Goal: Task Accomplishment & Management: Complete application form

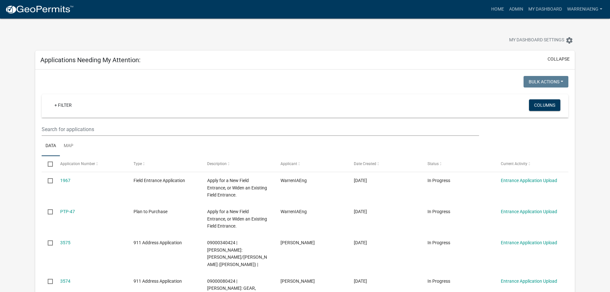
select select "2: 50"
select select "3: 100"
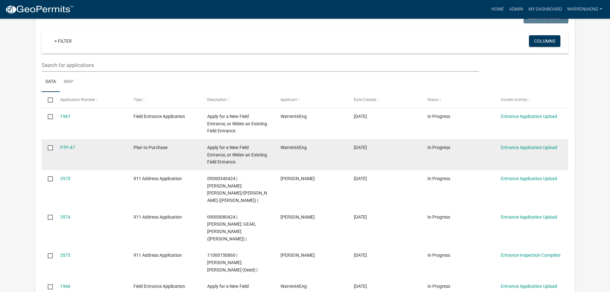
scroll to position [96, 0]
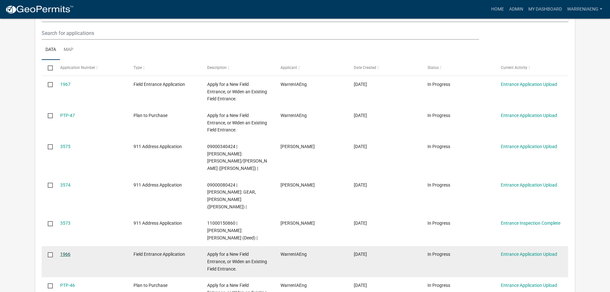
click at [67, 252] on link "1966" at bounding box center [65, 254] width 10 height 5
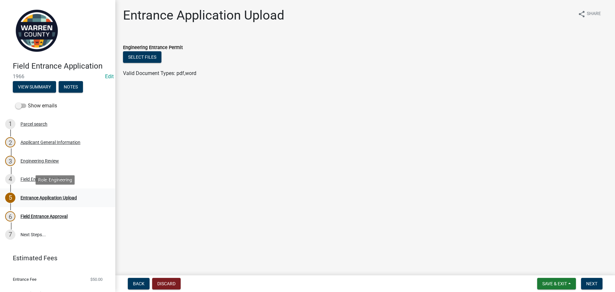
click at [38, 199] on div "Entrance Application Upload" at bounding box center [49, 197] width 56 height 4
click at [141, 52] on button "Select files" at bounding box center [142, 57] width 38 height 12
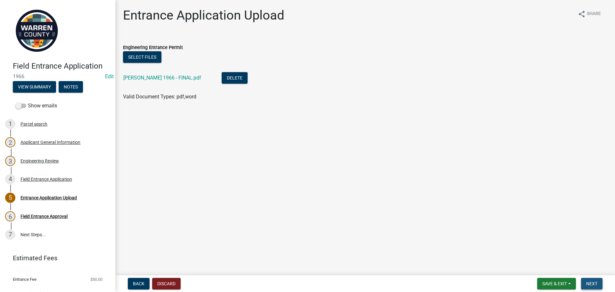
click at [598, 284] on button "Next" at bounding box center [591, 284] width 21 height 12
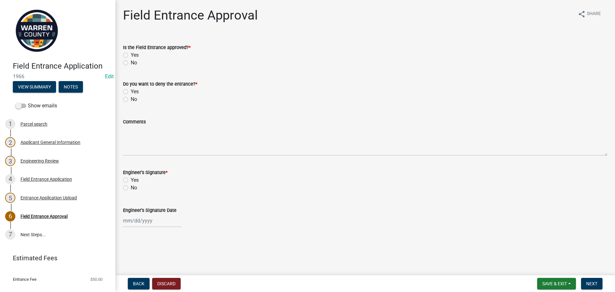
click at [131, 55] on label "Yes" at bounding box center [135, 55] width 8 height 8
click at [131, 55] on input "Yes" at bounding box center [133, 53] width 4 height 4
radio input "true"
click at [131, 99] on label "No" at bounding box center [134, 99] width 6 height 8
click at [131, 99] on input "No" at bounding box center [133, 97] width 4 height 4
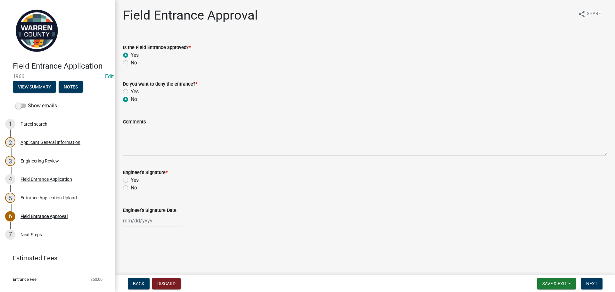
radio input "true"
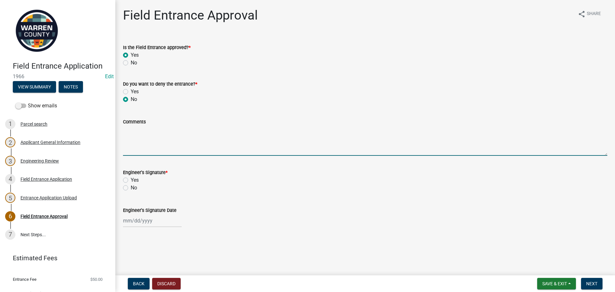
click at [159, 142] on textarea "Comments" at bounding box center [365, 141] width 484 height 30
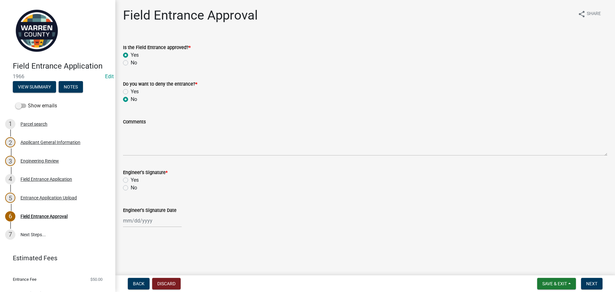
click at [131, 178] on label "Yes" at bounding box center [135, 180] width 8 height 8
click at [131, 178] on input "Yes" at bounding box center [133, 178] width 4 height 4
radio input "true"
click at [154, 225] on div at bounding box center [152, 220] width 59 height 13
select select "9"
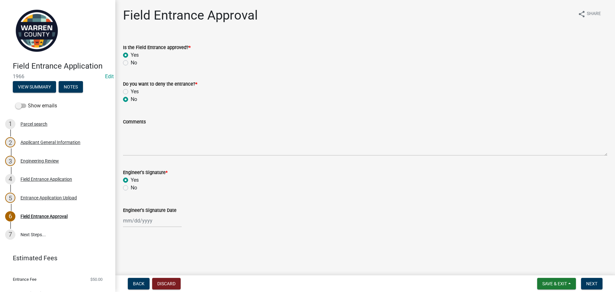
select select "2025"
click at [161, 156] on div "4" at bounding box center [160, 156] width 10 height 10
type input "09/04/2025"
click at [595, 285] on span "Next" at bounding box center [591, 283] width 11 height 5
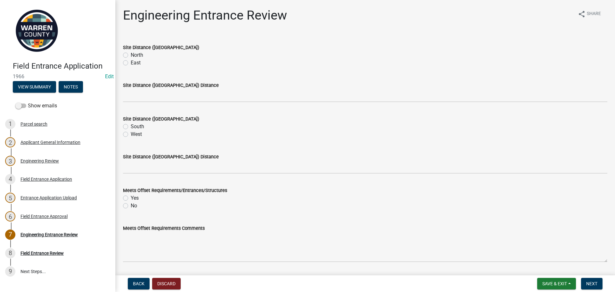
click at [131, 63] on label "East" at bounding box center [136, 63] width 10 height 8
click at [131, 63] on input "East" at bounding box center [133, 61] width 4 height 4
radio input "true"
click at [131, 135] on label "West" at bounding box center [136, 134] width 11 height 8
click at [131, 135] on input "West" at bounding box center [133, 132] width 4 height 4
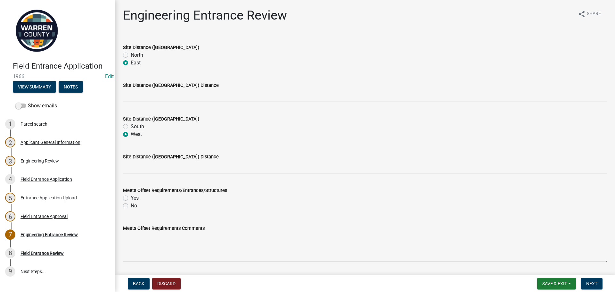
radio input "true"
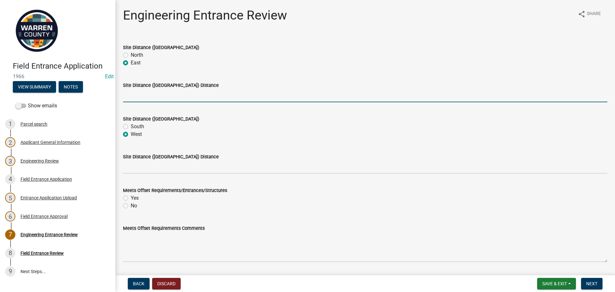
click at [135, 94] on input "Site Distance (North/East) Distance" at bounding box center [365, 95] width 484 height 13
type input ">500"
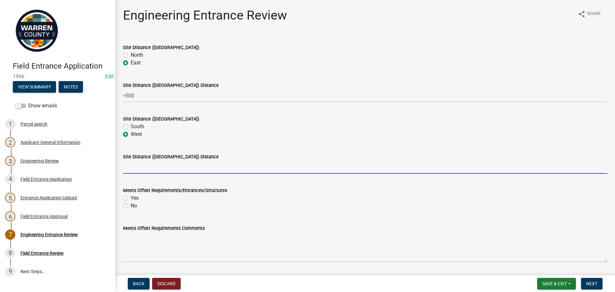
click at [152, 169] on input "Site Distance (South/West) Distance" at bounding box center [365, 167] width 484 height 13
type input ">500"
click at [131, 205] on label "No" at bounding box center [134, 206] width 6 height 8
click at [131, 205] on input "No" at bounding box center [133, 204] width 4 height 4
radio input "true"
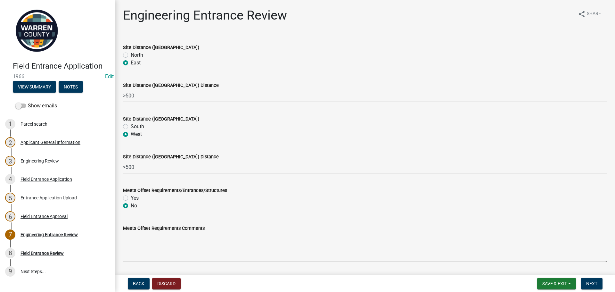
click at [131, 197] on label "Yes" at bounding box center [135, 198] width 8 height 8
click at [131, 197] on input "Yes" at bounding box center [133, 196] width 4 height 4
radio input "true"
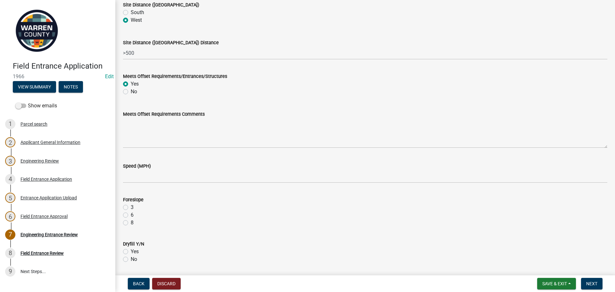
scroll to position [128, 0]
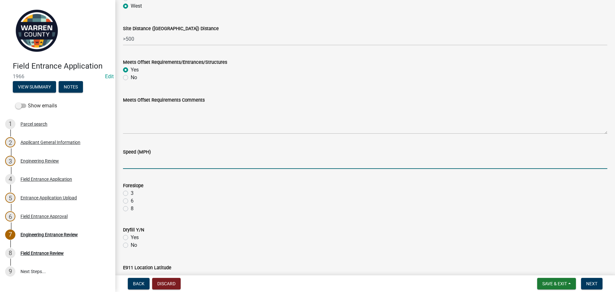
click at [144, 162] on input "Speed (MPH)" at bounding box center [365, 162] width 484 height 13
type input "55"
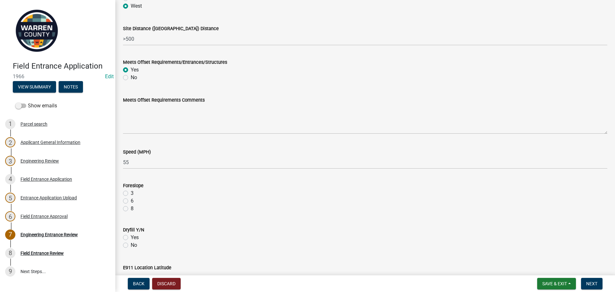
click at [131, 193] on label "3" at bounding box center [132, 193] width 3 height 8
click at [131, 193] on input "3" at bounding box center [133, 191] width 4 height 4
radio input "true"
click at [131, 245] on label "No" at bounding box center [134, 245] width 6 height 8
click at [131, 245] on input "No" at bounding box center [133, 243] width 4 height 4
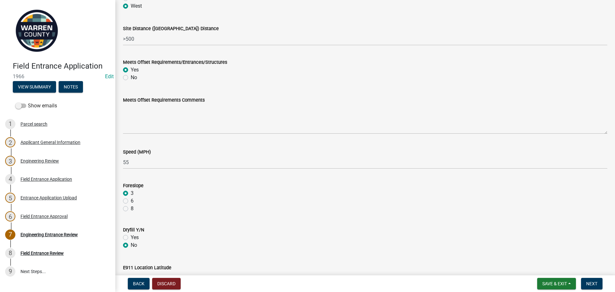
radio input "true"
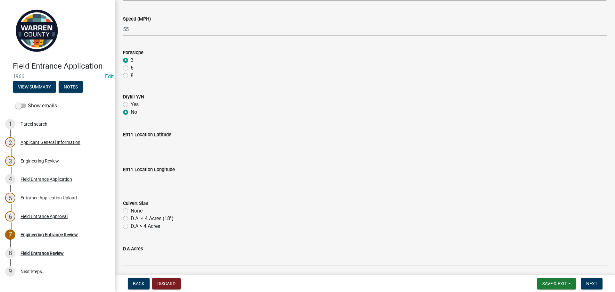
scroll to position [288, 0]
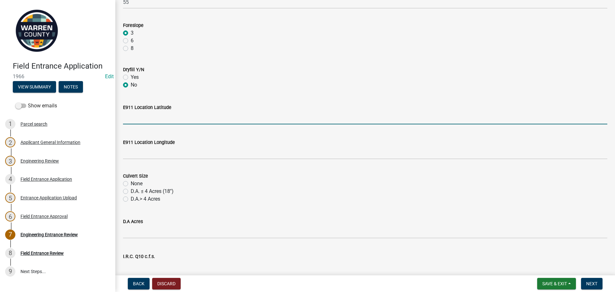
click at [128, 122] on input "E911 Location Latitude" at bounding box center [365, 117] width 484 height 13
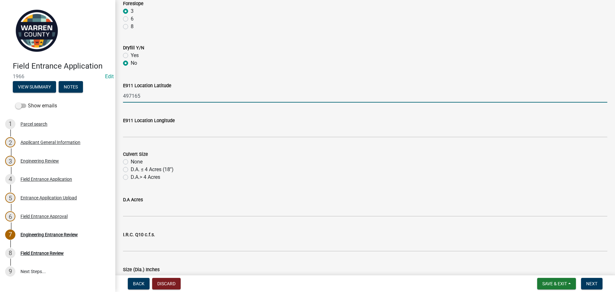
scroll to position [320, 0]
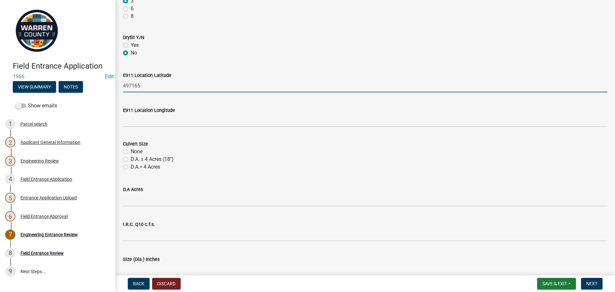
type input "497165"
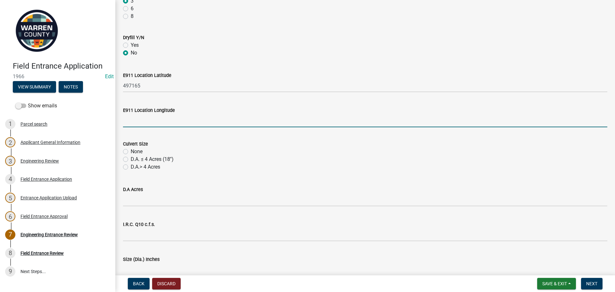
click at [174, 125] on input "E911 Location Longitude" at bounding box center [365, 120] width 484 height 13
type input "596245"
click at [131, 160] on label "D.A. ≤ 4 Acres (18'')" at bounding box center [152, 159] width 43 height 8
click at [131, 160] on input "D.A. ≤ 4 Acres (18'')" at bounding box center [133, 157] width 4 height 4
radio input "true"
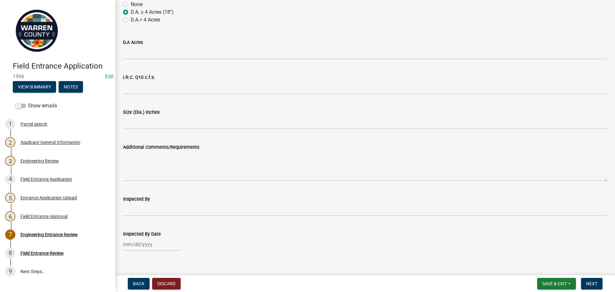
scroll to position [476, 0]
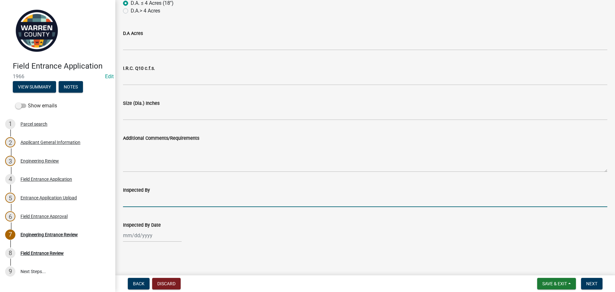
click at [158, 202] on input "Inspected By" at bounding box center [365, 200] width 484 height 13
type input "BK & TH"
select select "9"
select select "2025"
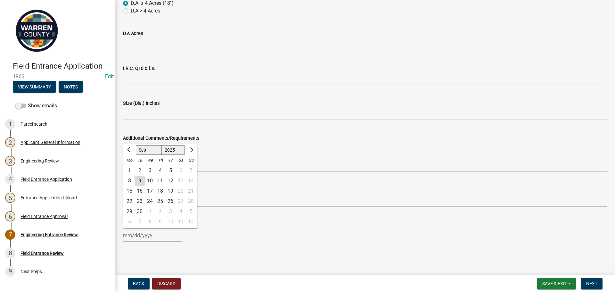
click at [144, 235] on div "Jan Feb Mar Apr May Jun Jul Aug Sep Oct Nov Dec 1525 1526 1527 1528 1529 1530 1…" at bounding box center [152, 235] width 59 height 13
click at [161, 168] on div "4" at bounding box center [160, 170] width 10 height 10
type input "09/04/2025"
click at [590, 284] on span "Next" at bounding box center [591, 283] width 11 height 5
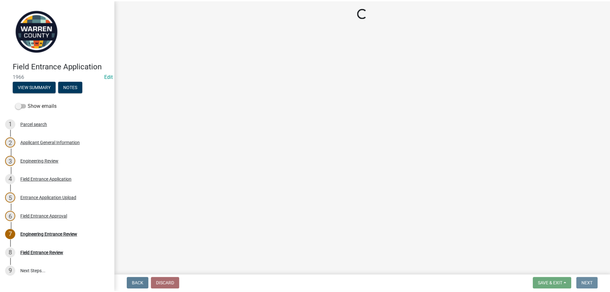
scroll to position [0, 0]
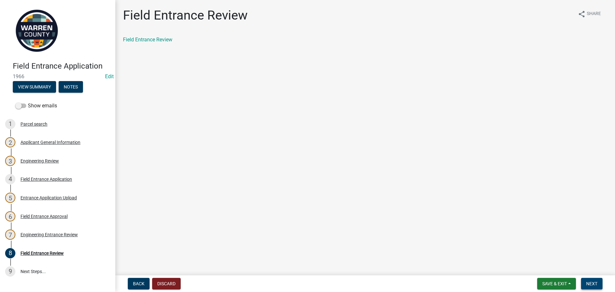
click at [595, 282] on span "Next" at bounding box center [591, 283] width 11 height 5
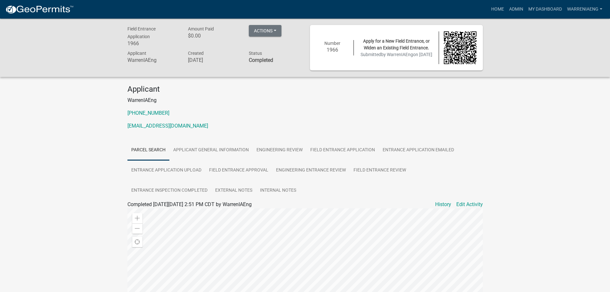
click at [21, 7] on img at bounding box center [39, 10] width 69 height 10
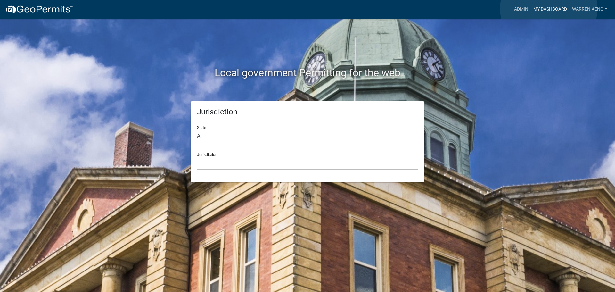
click at [549, 9] on link "My Dashboard" at bounding box center [550, 9] width 39 height 12
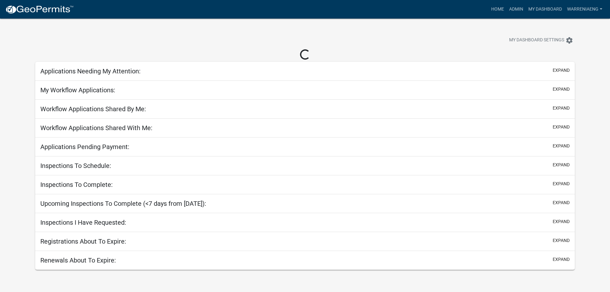
select select "3: 100"
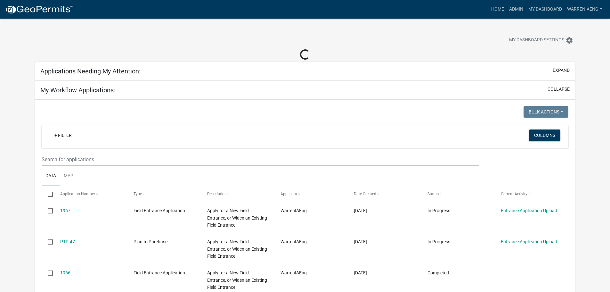
select select "2: 50"
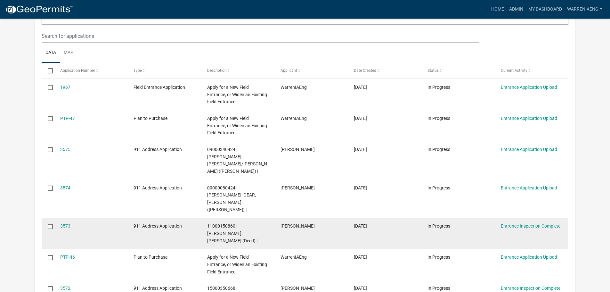
scroll to position [96, 0]
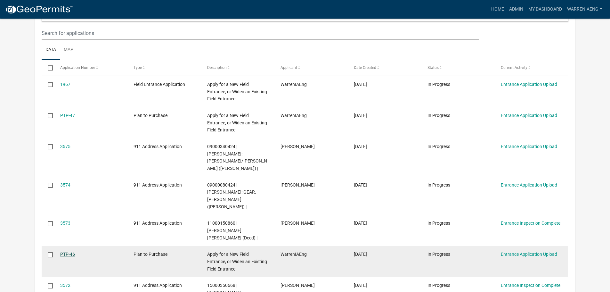
click at [70, 252] on link "PTP-46" at bounding box center [67, 254] width 15 height 5
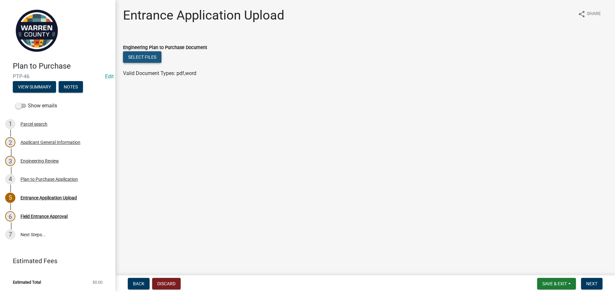
click at [141, 54] on button "Select files" at bounding box center [142, 57] width 38 height 12
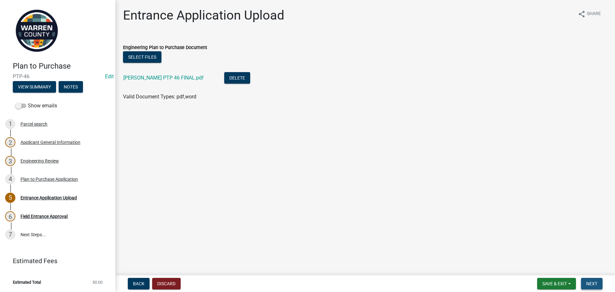
click at [587, 281] on span "Next" at bounding box center [591, 283] width 11 height 5
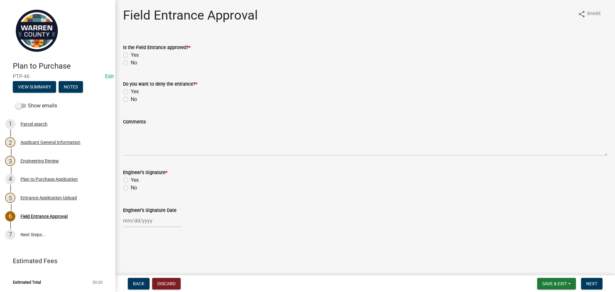
click at [128, 63] on div "No" at bounding box center [365, 63] width 484 height 8
click at [131, 64] on label "No" at bounding box center [134, 63] width 6 height 8
click at [131, 63] on input "No" at bounding box center [133, 61] width 4 height 4
radio input "true"
click at [131, 100] on label "No" at bounding box center [134, 99] width 6 height 8
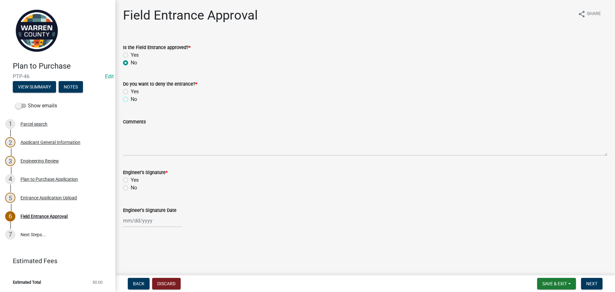
click at [131, 100] on input "No" at bounding box center [133, 97] width 4 height 4
radio input "true"
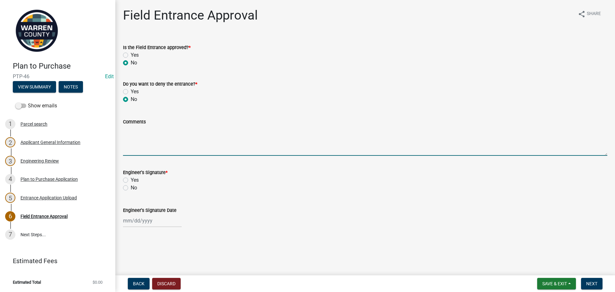
click at [139, 135] on textarea "Comments" at bounding box center [365, 141] width 484 height 30
type textarea "Plan to Purchase"
click at [131, 179] on label "Yes" at bounding box center [135, 180] width 8 height 8
click at [131, 179] on input "Yes" at bounding box center [133, 178] width 4 height 4
radio input "true"
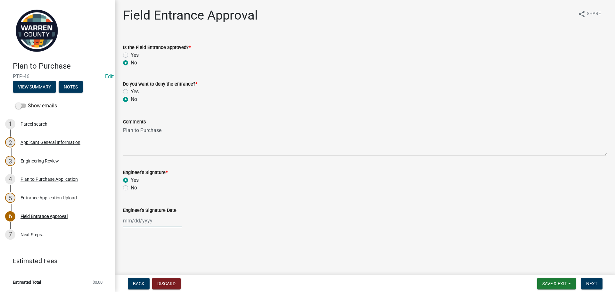
click at [146, 227] on div at bounding box center [152, 220] width 59 height 13
select select "9"
select select "2025"
click at [146, 222] on input "Engineer's Signature Date" at bounding box center [152, 220] width 59 height 13
click at [161, 153] on div "4" at bounding box center [160, 156] width 10 height 10
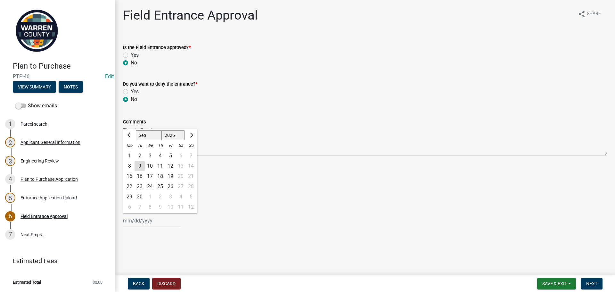
type input "09/04/2025"
drag, startPoint x: 593, startPoint y: 282, endPoint x: 562, endPoint y: 233, distance: 58.2
click at [591, 281] on span "Next" at bounding box center [591, 283] width 11 height 5
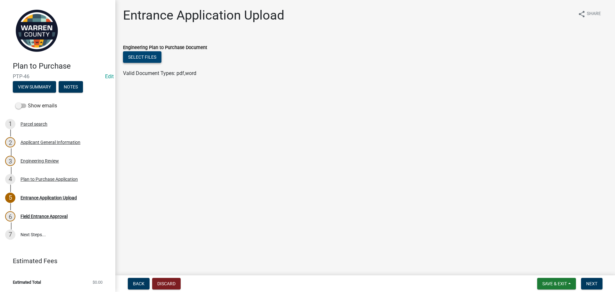
click at [138, 60] on button "Select files" at bounding box center [142, 57] width 38 height 12
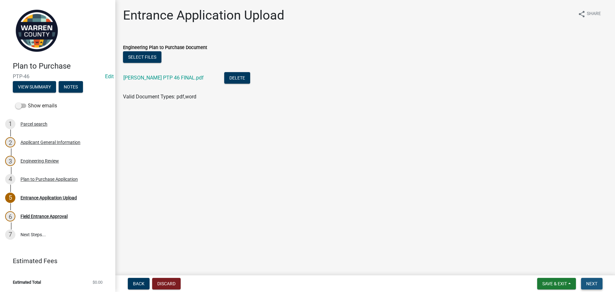
click at [592, 280] on button "Next" at bounding box center [591, 284] width 21 height 12
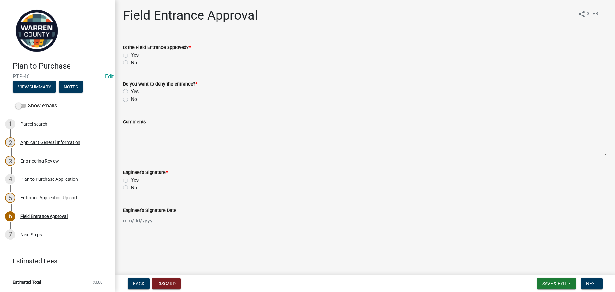
click at [131, 64] on label "No" at bounding box center [134, 63] width 6 height 8
click at [131, 63] on input "No" at bounding box center [133, 61] width 4 height 4
radio input "true"
click at [131, 99] on label "No" at bounding box center [134, 99] width 6 height 8
click at [131, 99] on input "No" at bounding box center [133, 97] width 4 height 4
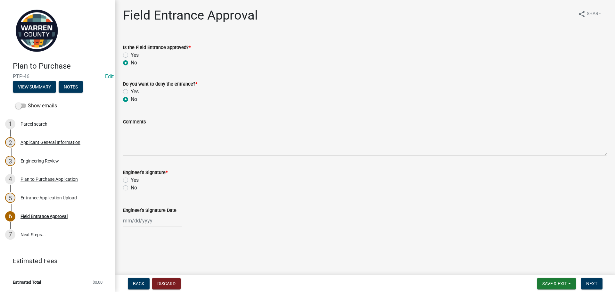
radio input "true"
click at [131, 180] on label "Yes" at bounding box center [135, 180] width 8 height 8
click at [131, 180] on input "Yes" at bounding box center [133, 178] width 4 height 4
radio input "true"
select select "9"
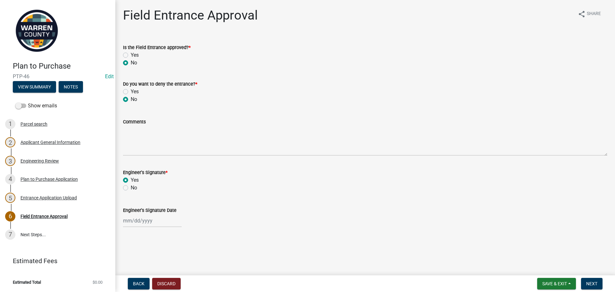
select select "2025"
drag, startPoint x: 144, startPoint y: 220, endPoint x: 212, endPoint y: 224, distance: 68.4
click at [145, 220] on div "Jan Feb Mar Apr May Jun Jul Aug Sep Oct Nov Dec 1525 1526 1527 1528 1529 1530 1…" at bounding box center [152, 220] width 59 height 13
click at [161, 156] on div "4" at bounding box center [160, 156] width 10 height 10
type input "09/04/2025"
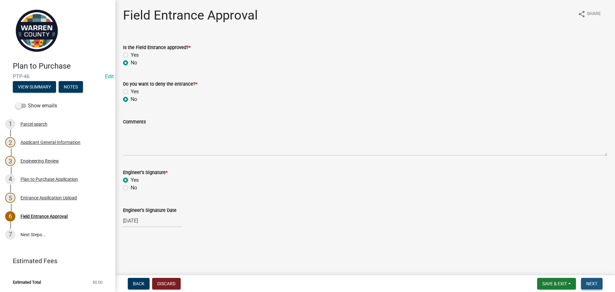
click at [595, 278] on button "Next" at bounding box center [591, 284] width 21 height 12
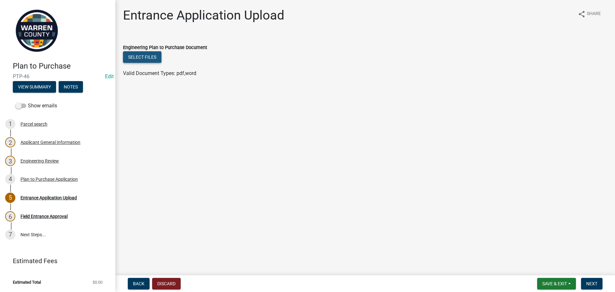
click at [144, 55] on button "Select files" at bounding box center [142, 57] width 38 height 12
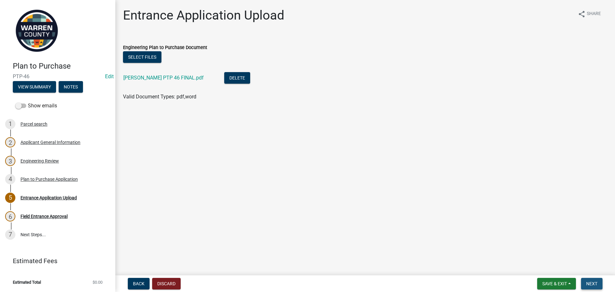
click at [600, 282] on button "Next" at bounding box center [591, 284] width 21 height 12
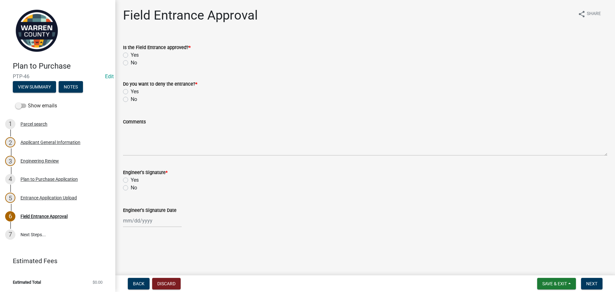
click at [131, 55] on label "Yes" at bounding box center [135, 55] width 8 height 8
click at [131, 55] on input "Yes" at bounding box center [133, 53] width 4 height 4
radio input "true"
click at [131, 100] on label "No" at bounding box center [134, 99] width 6 height 8
click at [131, 100] on input "No" at bounding box center [133, 97] width 4 height 4
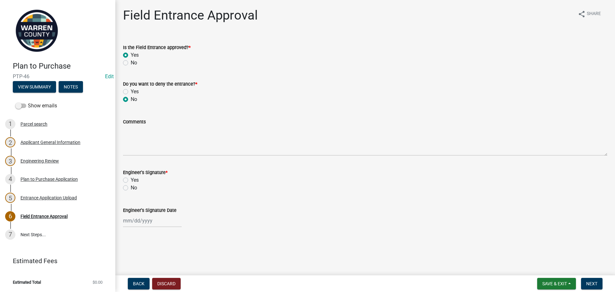
radio input "true"
click at [131, 180] on label "Yes" at bounding box center [135, 180] width 8 height 8
click at [131, 180] on input "Yes" at bounding box center [133, 178] width 4 height 4
radio input "true"
click at [145, 220] on div at bounding box center [152, 220] width 59 height 13
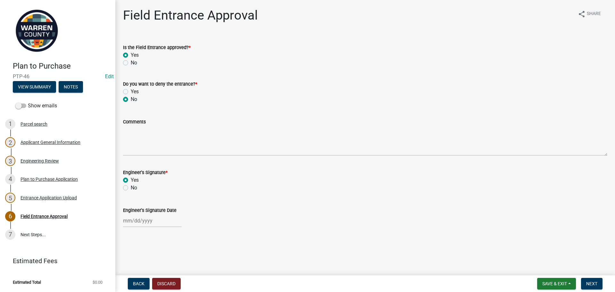
select select "9"
select select "2025"
click at [161, 154] on div "4" at bounding box center [160, 156] width 10 height 10
type input "09/04/2025"
click at [591, 282] on span "Next" at bounding box center [591, 283] width 11 height 5
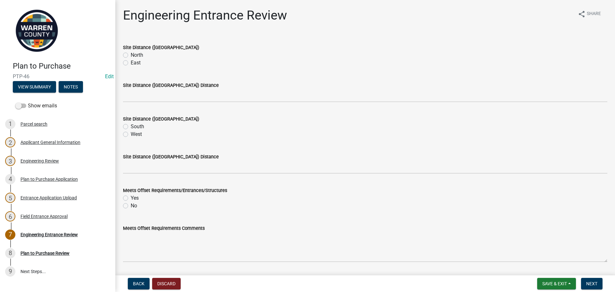
click at [131, 53] on label "North" at bounding box center [137, 55] width 12 height 8
click at [131, 53] on input "North" at bounding box center [133, 53] width 4 height 4
radio input "true"
click at [131, 129] on label "South" at bounding box center [137, 127] width 13 height 8
click at [131, 127] on input "South" at bounding box center [133, 125] width 4 height 4
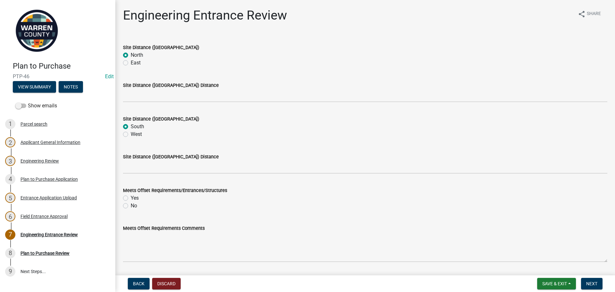
radio input "true"
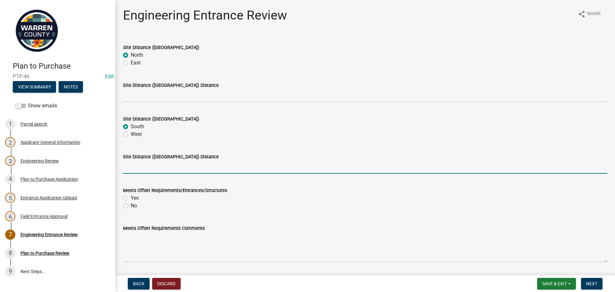
click at [149, 168] on input "Site Distance (South/West) Distance" at bounding box center [365, 167] width 484 height 13
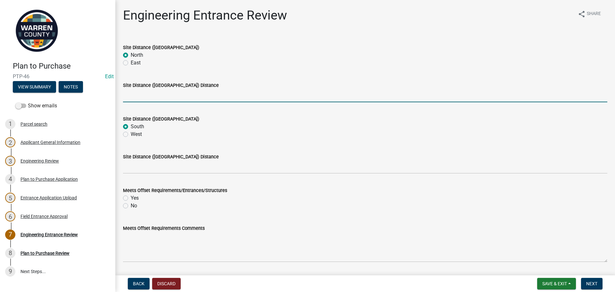
click at [144, 100] on input "Site Distance (North/East) Distance" at bounding box center [365, 95] width 484 height 13
click at [152, 94] on input "Site Distance (North/East) Distance" at bounding box center [365, 95] width 484 height 13
type input ">600"
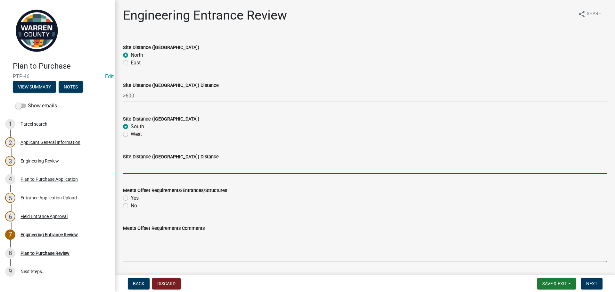
click at [145, 164] on input "Site Distance (South/West) Distance" at bounding box center [365, 167] width 484 height 13
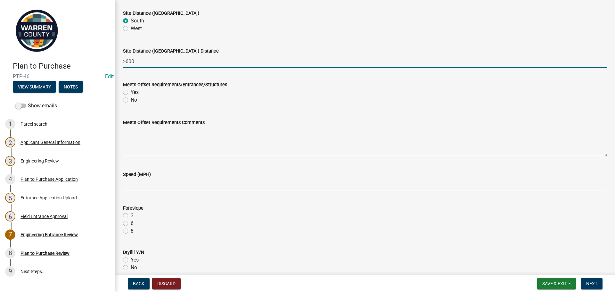
scroll to position [128, 0]
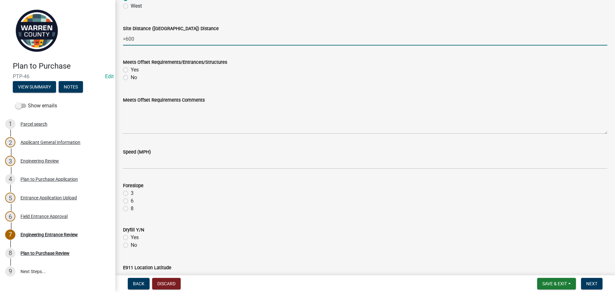
type input ">600"
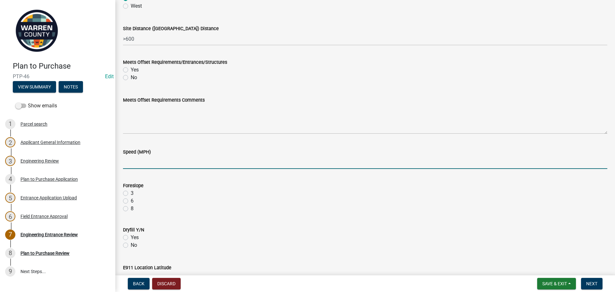
click at [158, 159] on input "Speed (MPH)" at bounding box center [365, 162] width 484 height 13
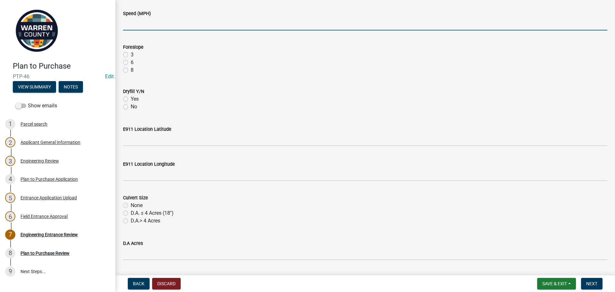
scroll to position [288, 0]
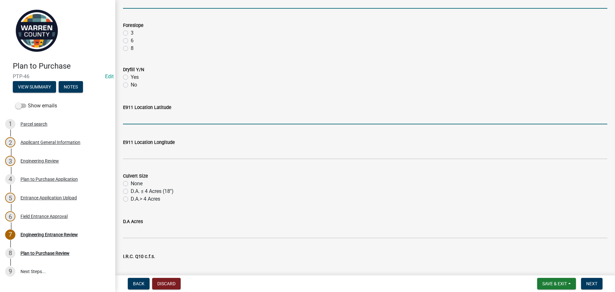
click at [140, 115] on input "E911 Location Latitude" at bounding box center [365, 117] width 484 height 13
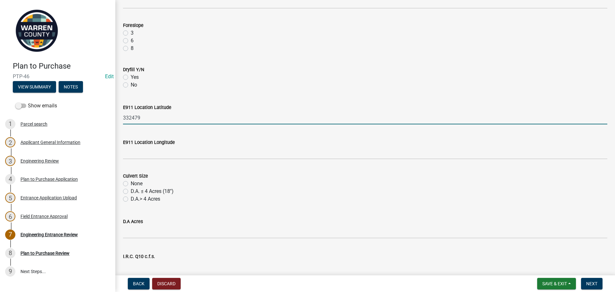
type input "332479"
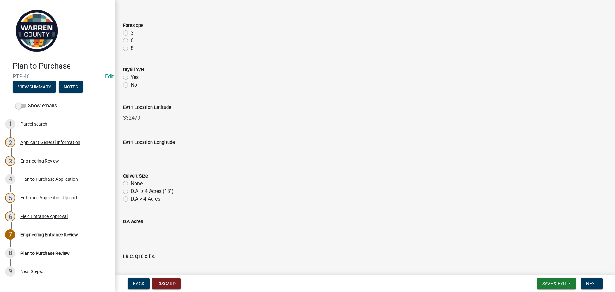
click at [128, 152] on input "E911 Location Longitude" at bounding box center [365, 152] width 484 height 13
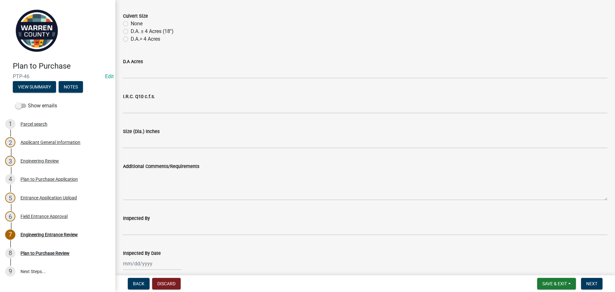
scroll to position [476, 0]
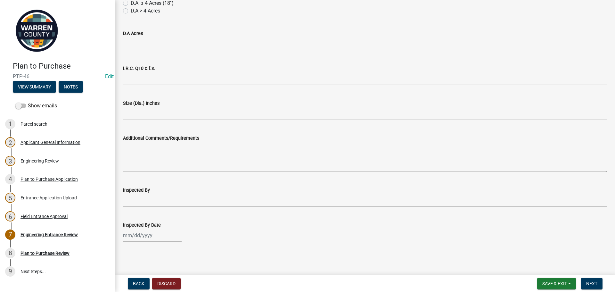
type input "731651"
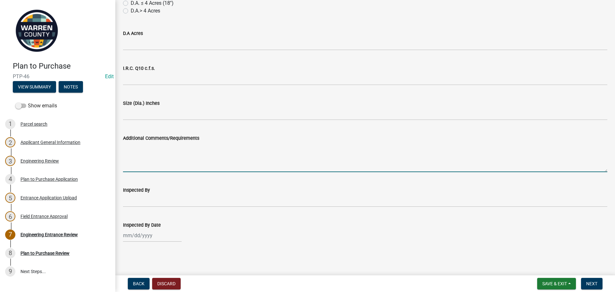
click at [169, 164] on textarea "Additional Comments/Requirements" at bounding box center [365, 157] width 484 height 30
type textarea "Only location that will work is marked and must be a shared entrance"
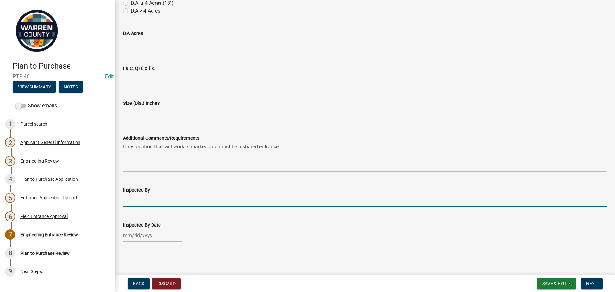
click at [298, 204] on input "Inspected By" at bounding box center [365, 200] width 484 height 13
type input "TH"
select select "9"
select select "2025"
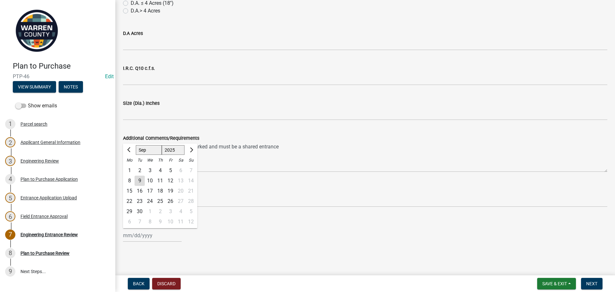
click at [162, 238] on div "Jan Feb Mar Apr May Jun Jul Aug Sep Oct Nov Dec 1525 1526 1527 1528 1529 1530 1…" at bounding box center [152, 235] width 59 height 13
click at [161, 170] on div "4" at bounding box center [160, 170] width 10 height 10
type input "09/04/2025"
click at [437, 266] on main "Engineering Entrance Review share Share Site Distance (North/East) North East S…" at bounding box center [365, 136] width 500 height 273
click at [595, 284] on span "Next" at bounding box center [591, 283] width 11 height 5
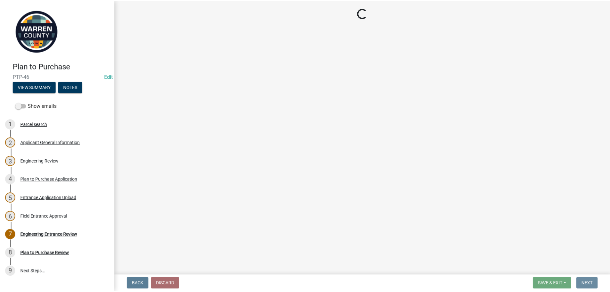
scroll to position [0, 0]
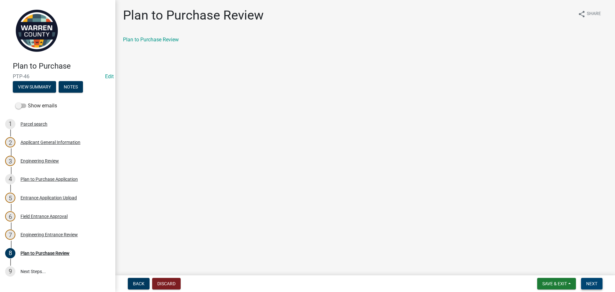
drag, startPoint x: 590, startPoint y: 284, endPoint x: 584, endPoint y: 262, distance: 22.4
click at [590, 284] on span "Next" at bounding box center [591, 283] width 11 height 5
